Goal: Check status

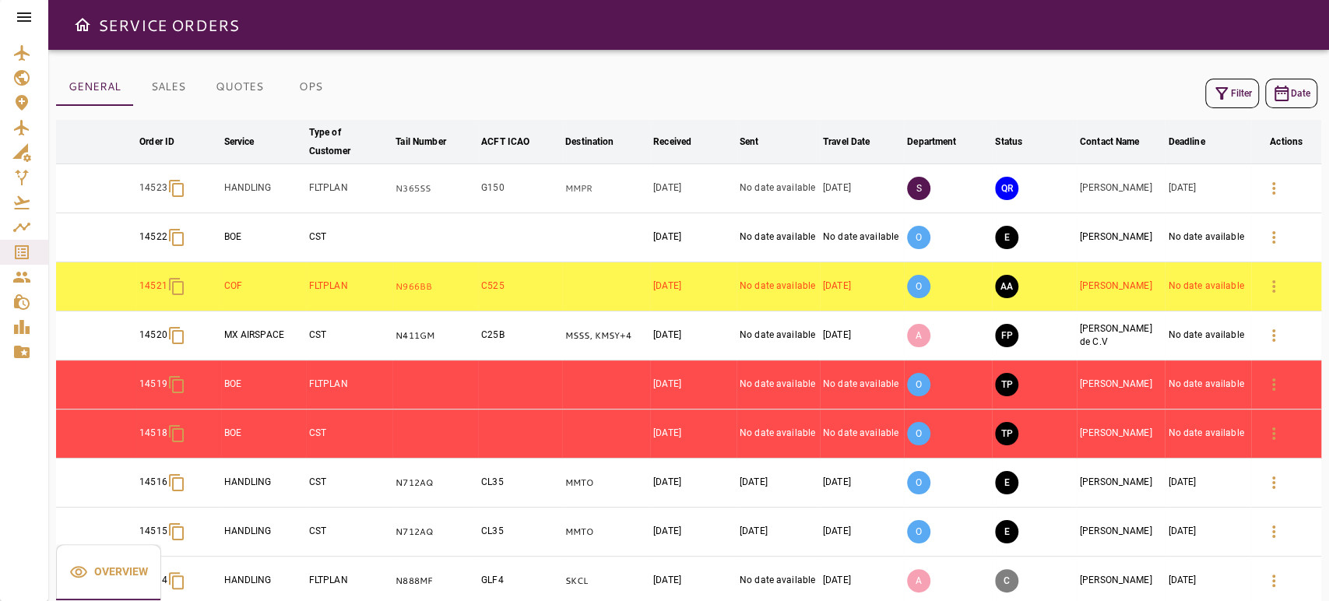
click at [139, 196] on div "14523" at bounding box center [178, 188] width 78 height 32
click at [146, 190] on p "14523" at bounding box center [153, 187] width 28 height 13
copy p "14523"
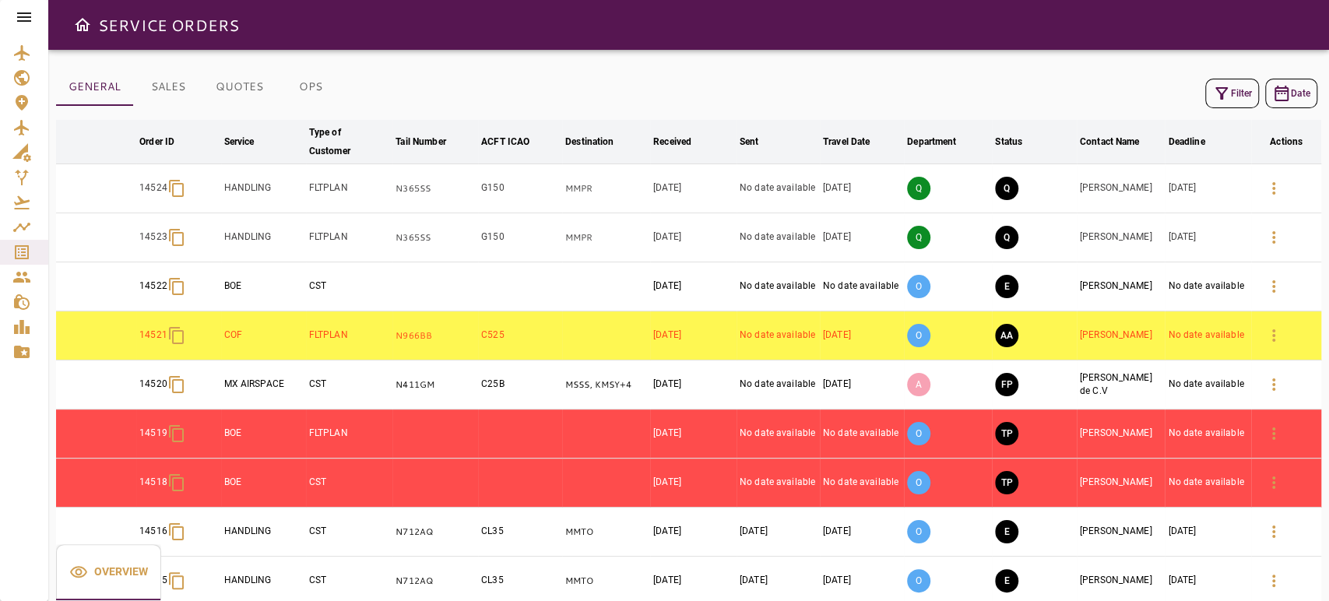
click at [152, 185] on p "14524" at bounding box center [153, 187] width 28 height 13
copy p "14524"
click at [1278, 188] on icon "button" at bounding box center [1273, 188] width 19 height 19
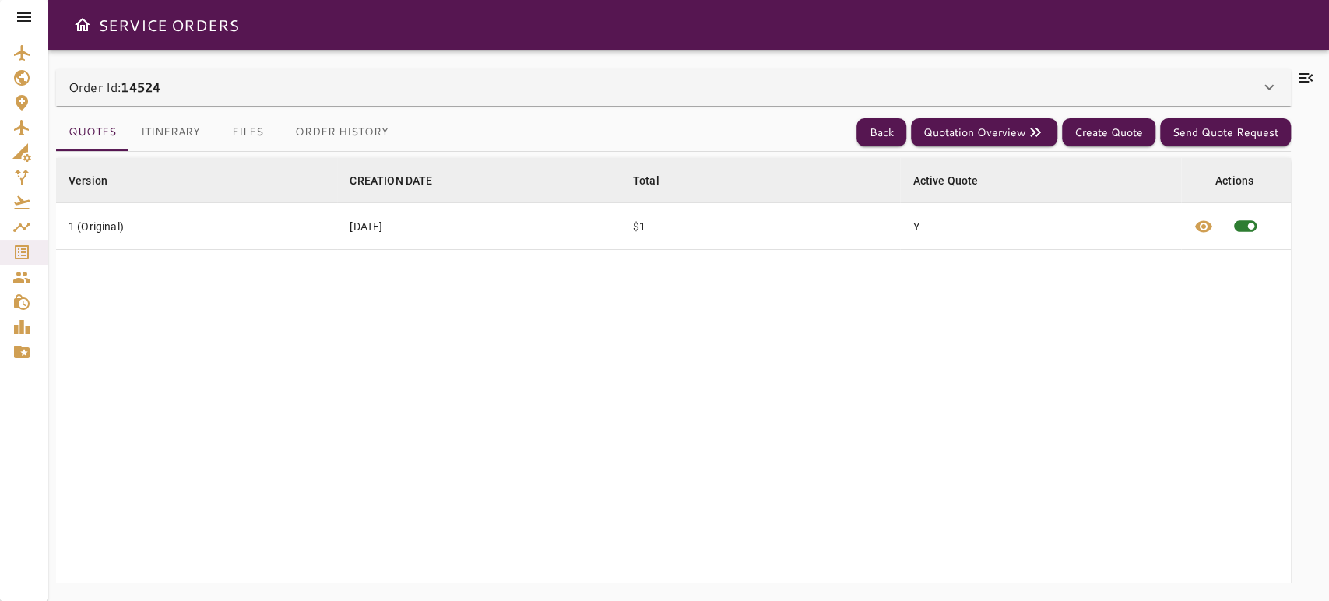
click at [1299, 78] on icon at bounding box center [1305, 77] width 14 height 9
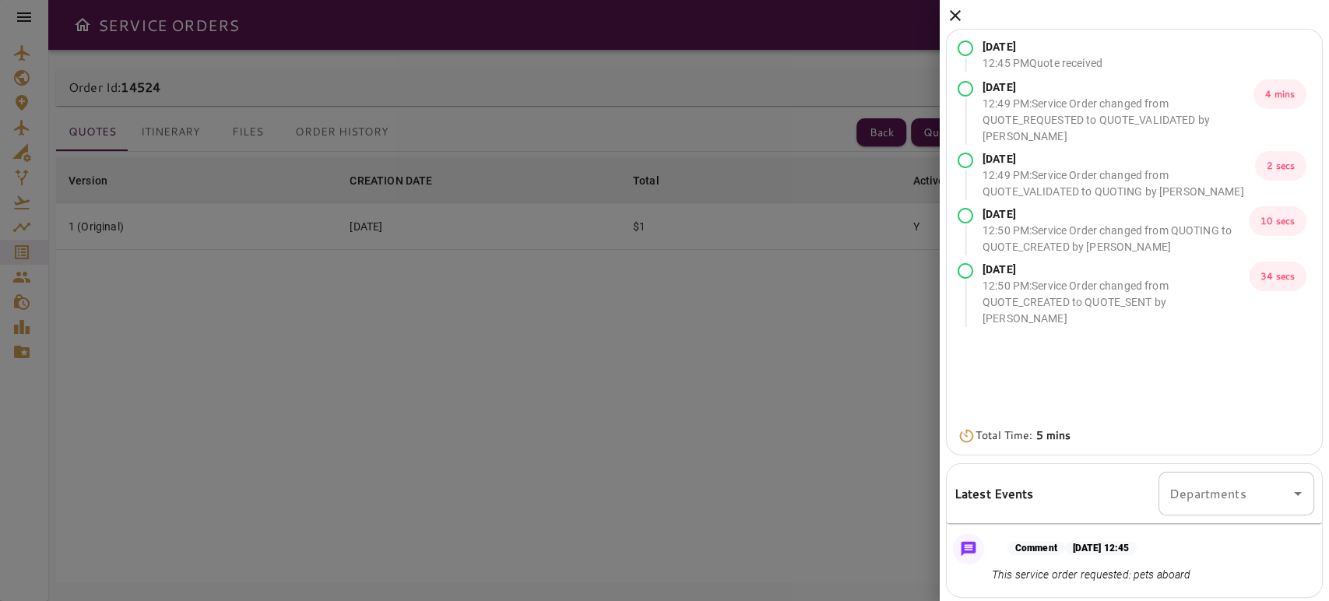
click at [960, 13] on icon at bounding box center [955, 15] width 19 height 19
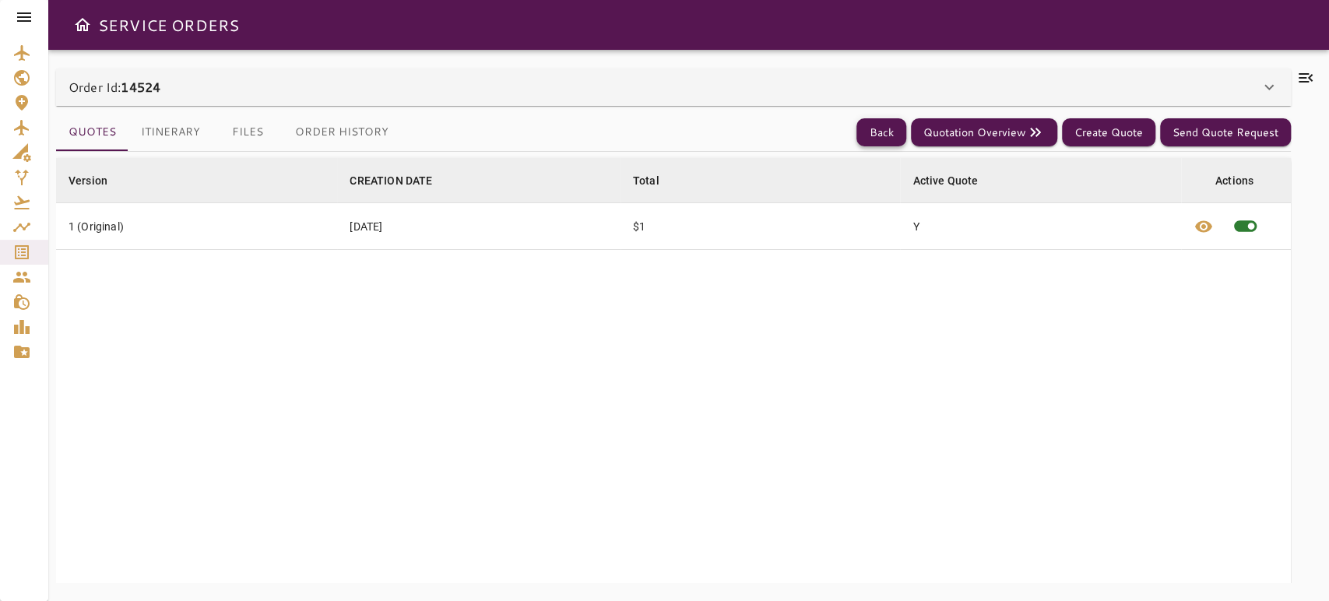
click at [879, 121] on button "Back" at bounding box center [881, 132] width 50 height 29
